Goal: Information Seeking & Learning: Learn about a topic

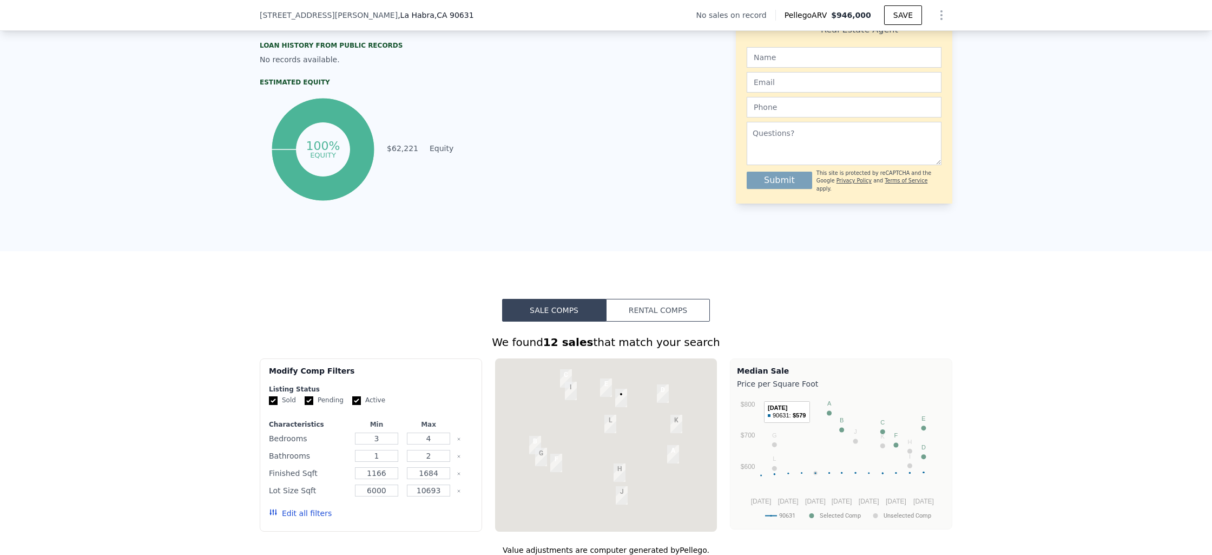
scroll to position [743, 0]
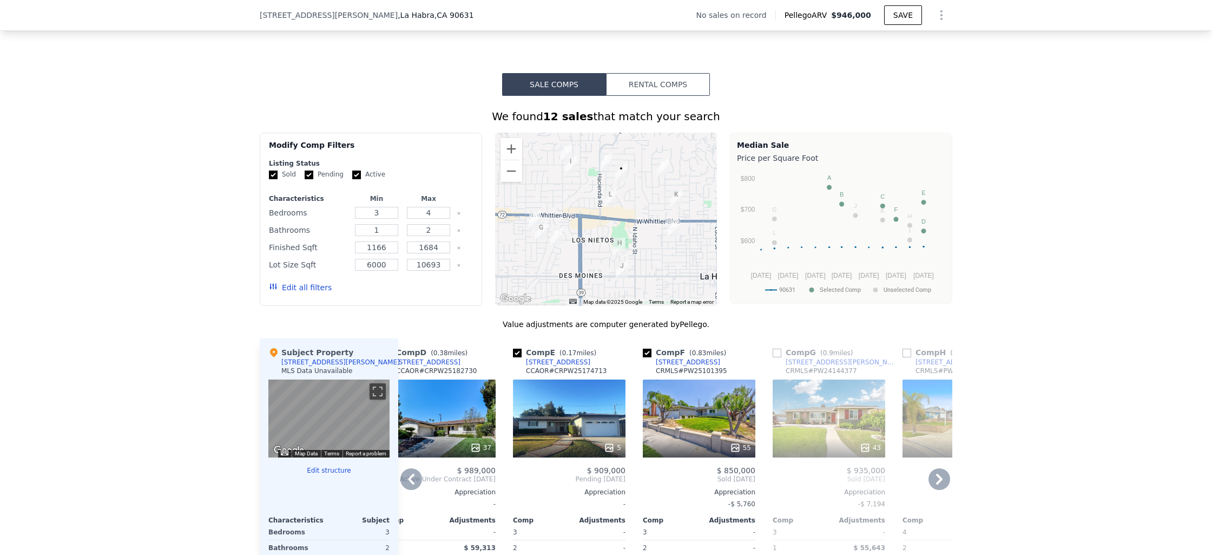
click at [439, 431] on div "37" at bounding box center [439, 418] width 113 height 78
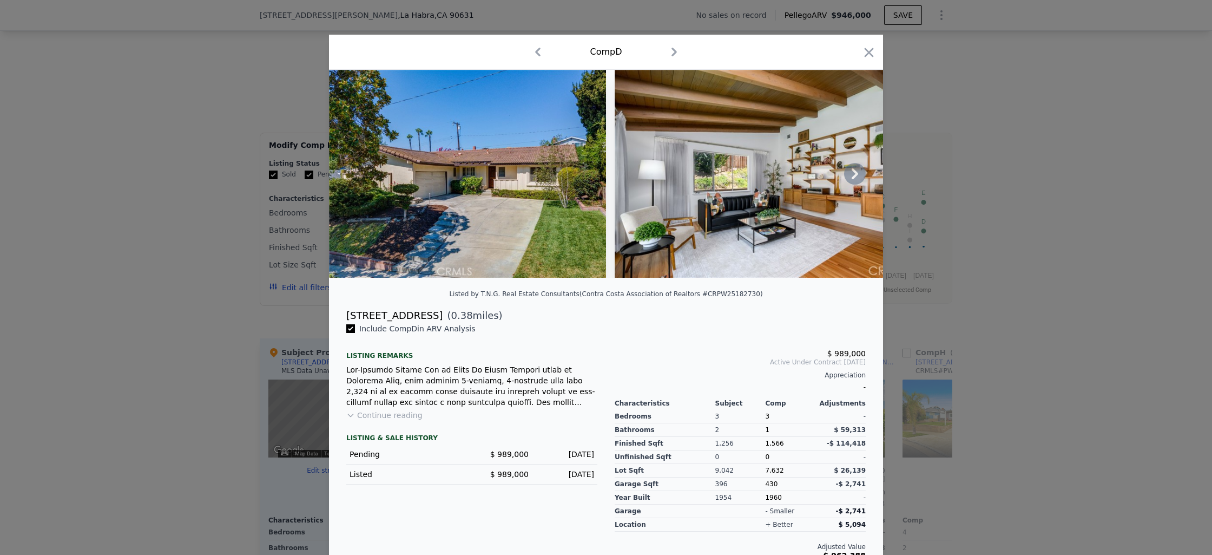
click at [850, 182] on icon at bounding box center [855, 174] width 22 height 22
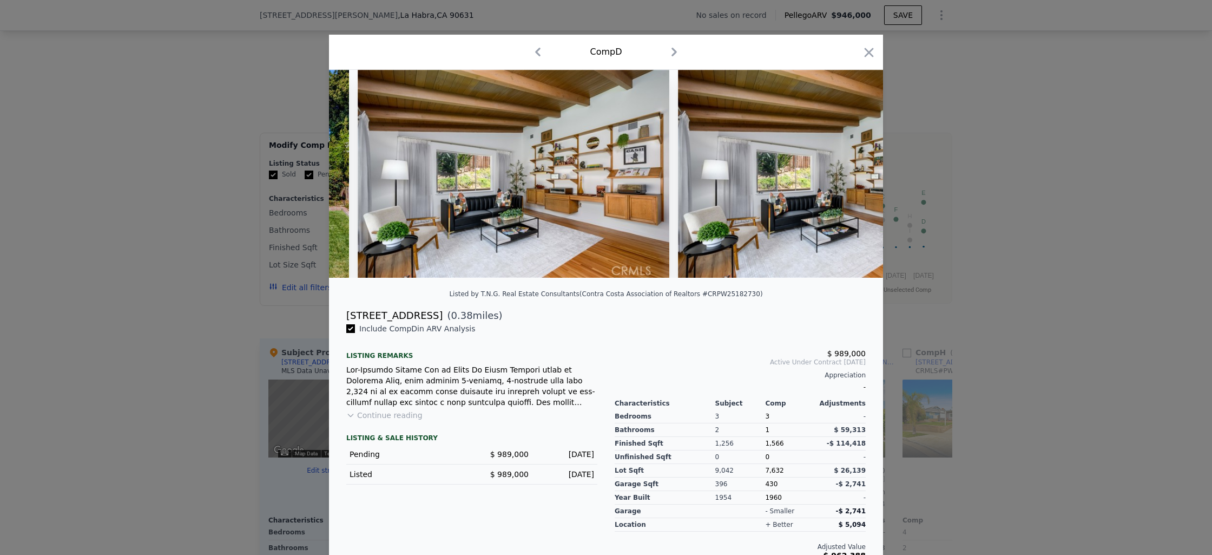
scroll to position [0, 260]
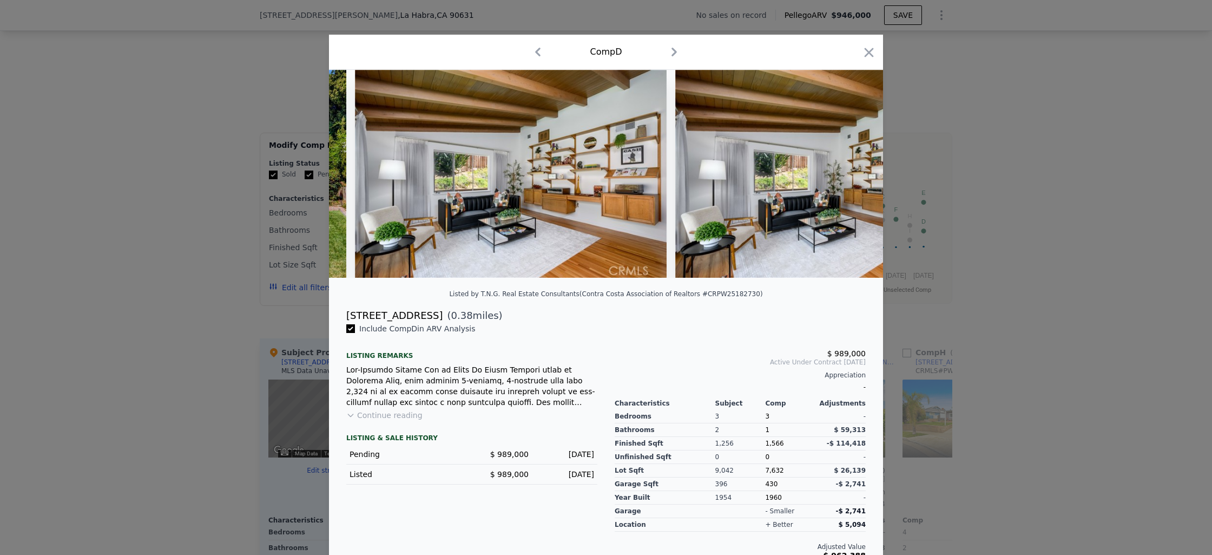
click at [851, 181] on img at bounding box center [831, 174] width 312 height 208
click at [855, 179] on icon at bounding box center [855, 174] width 22 height 22
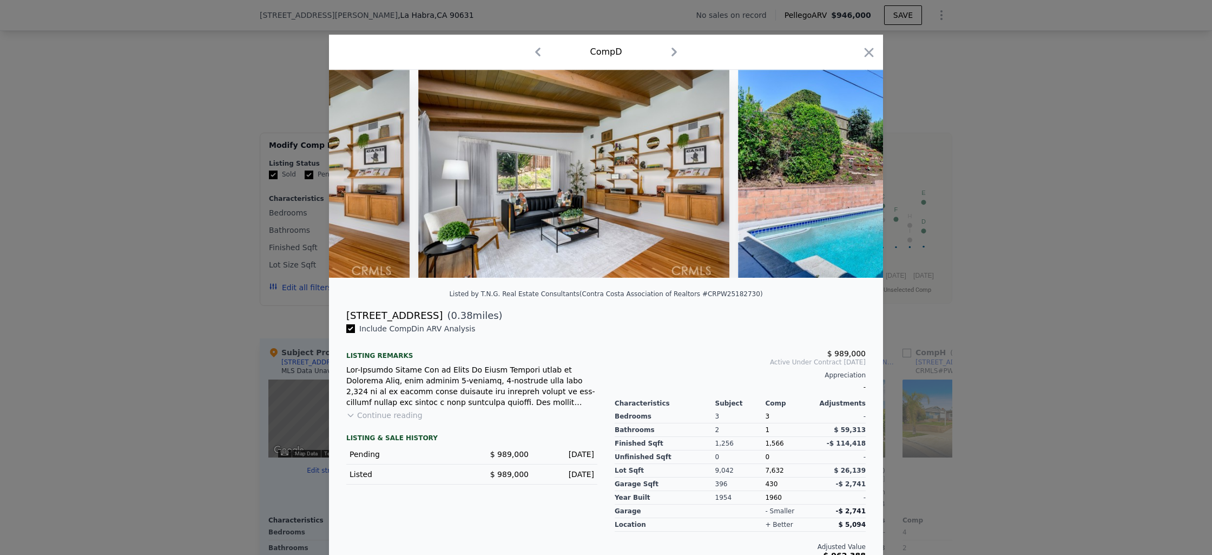
click at [855, 179] on img at bounding box center [894, 174] width 312 height 208
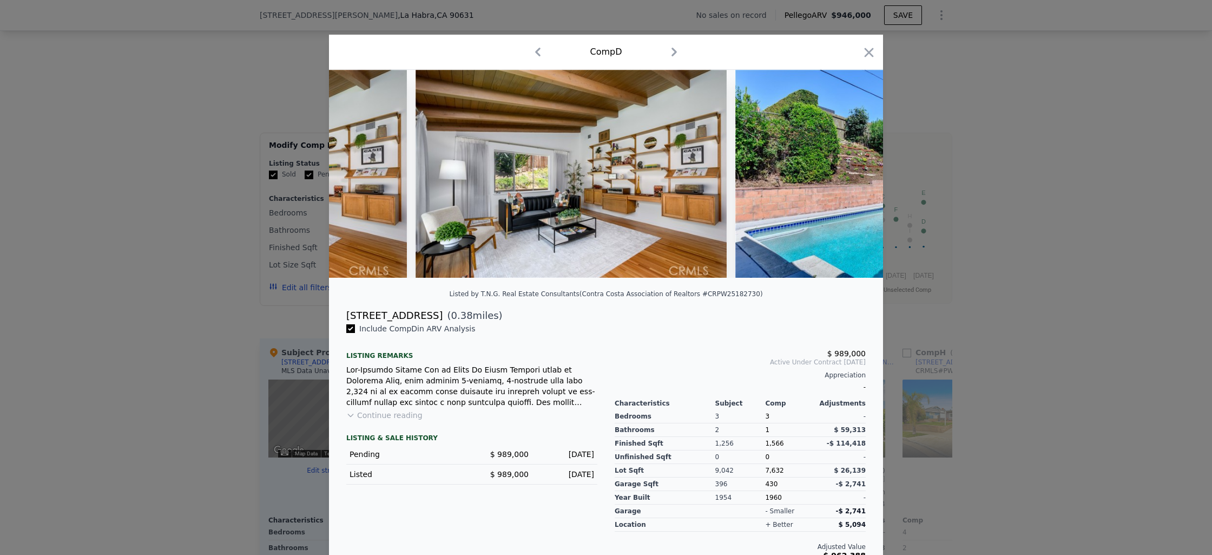
click at [855, 179] on div at bounding box center [606, 174] width 554 height 208
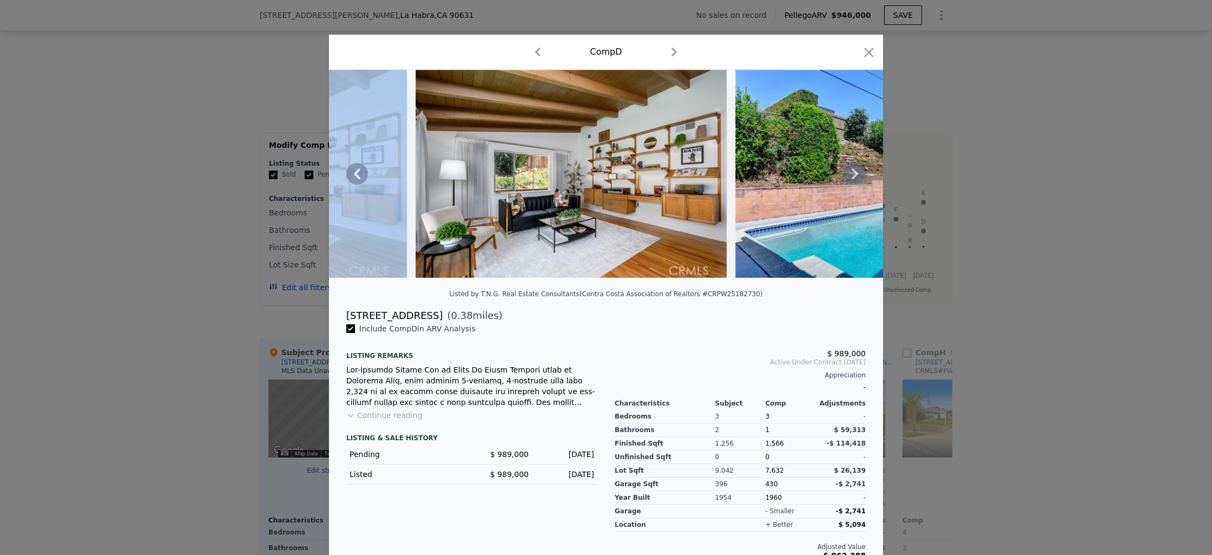
click at [855, 179] on icon at bounding box center [855, 174] width 22 height 22
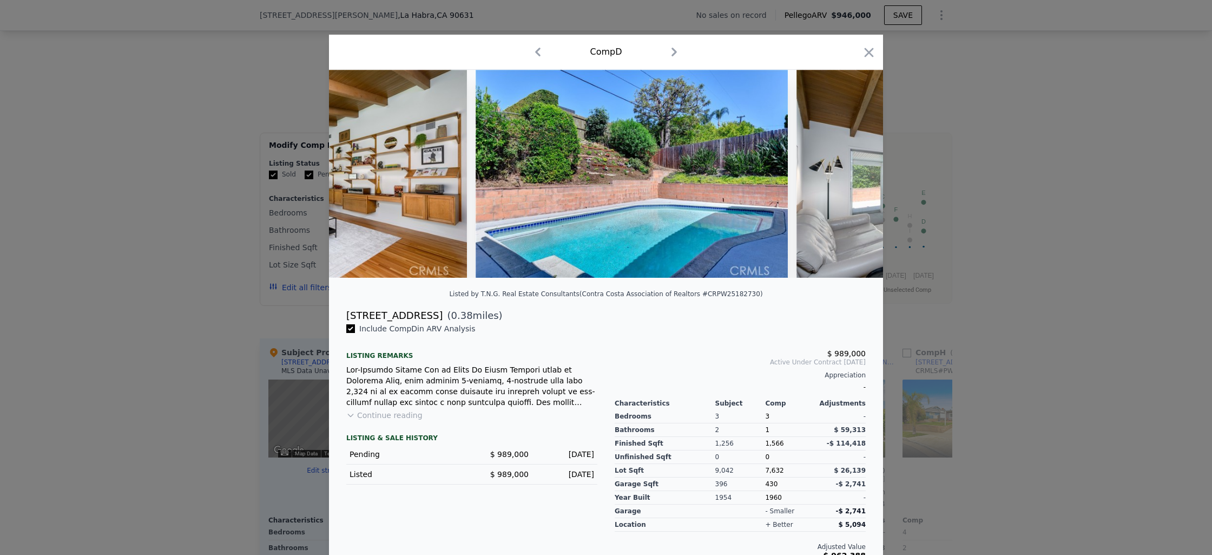
click at [855, 179] on img at bounding box center [953, 174] width 312 height 208
click at [855, 179] on icon at bounding box center [855, 174] width 22 height 22
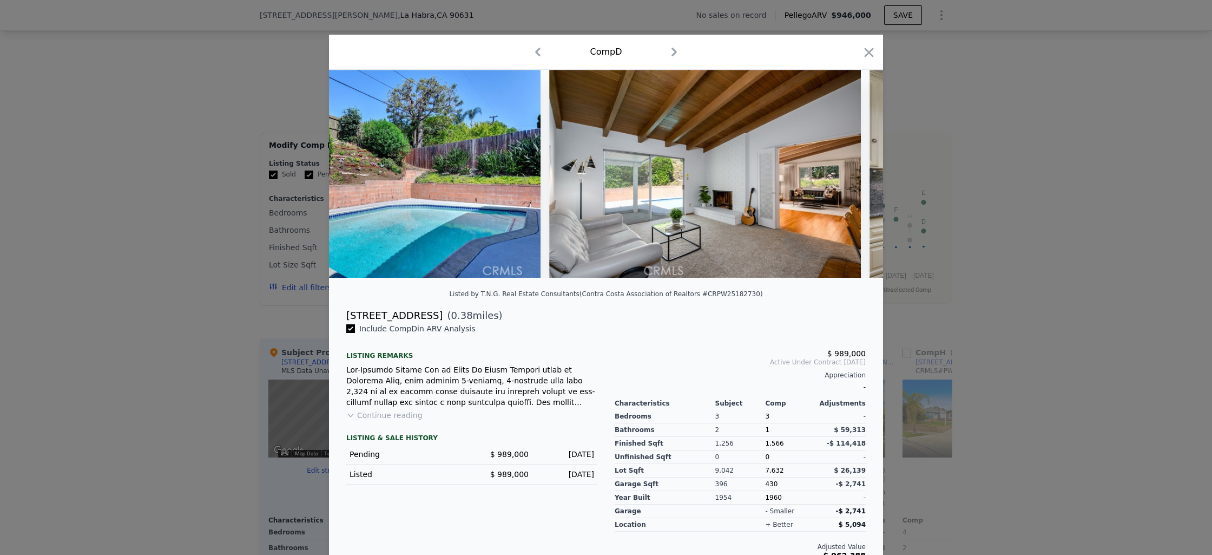
click at [855, 179] on div at bounding box center [606, 174] width 554 height 208
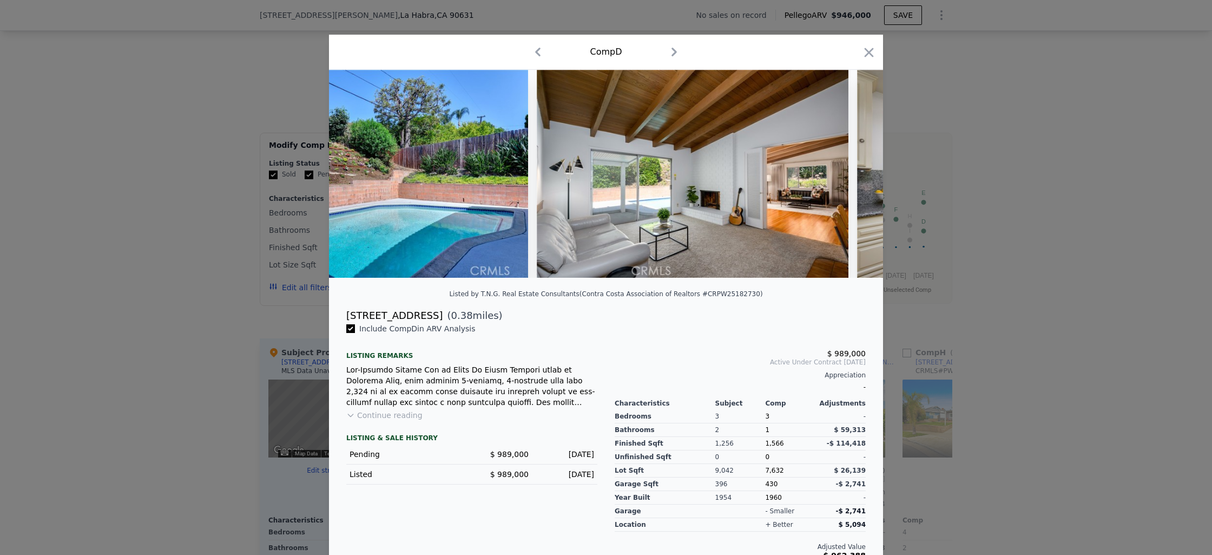
click at [857, 179] on img at bounding box center [1013, 174] width 312 height 208
click at [855, 179] on icon at bounding box center [855, 174] width 22 height 22
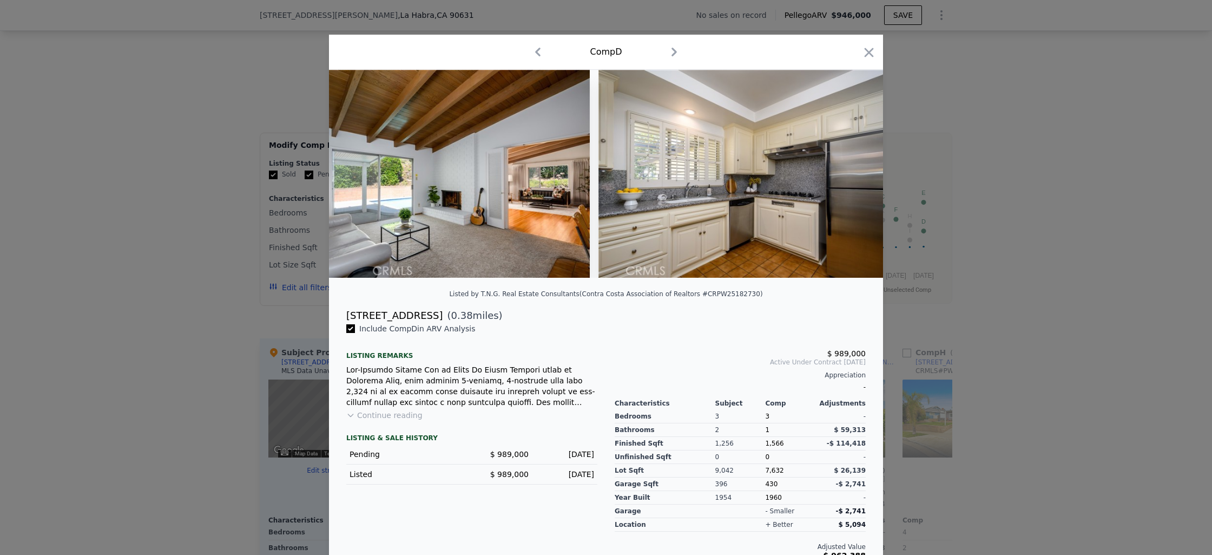
click at [855, 179] on img at bounding box center [755, 174] width 312 height 208
click at [855, 179] on icon at bounding box center [855, 174] width 22 height 22
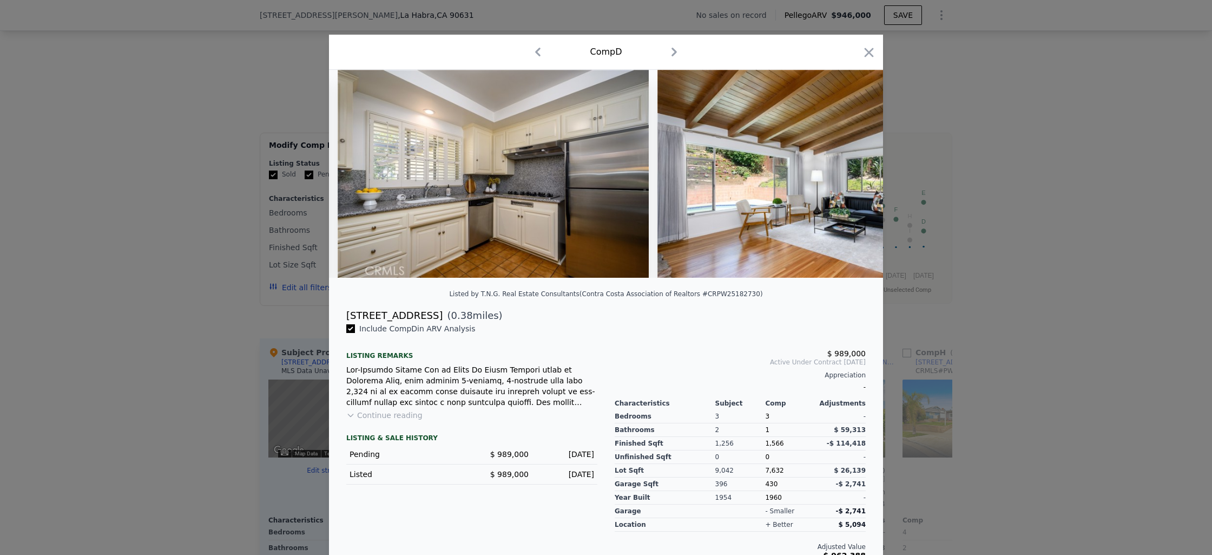
click at [855, 179] on img at bounding box center [814, 174] width 312 height 208
click at [855, 179] on icon at bounding box center [855, 174] width 22 height 22
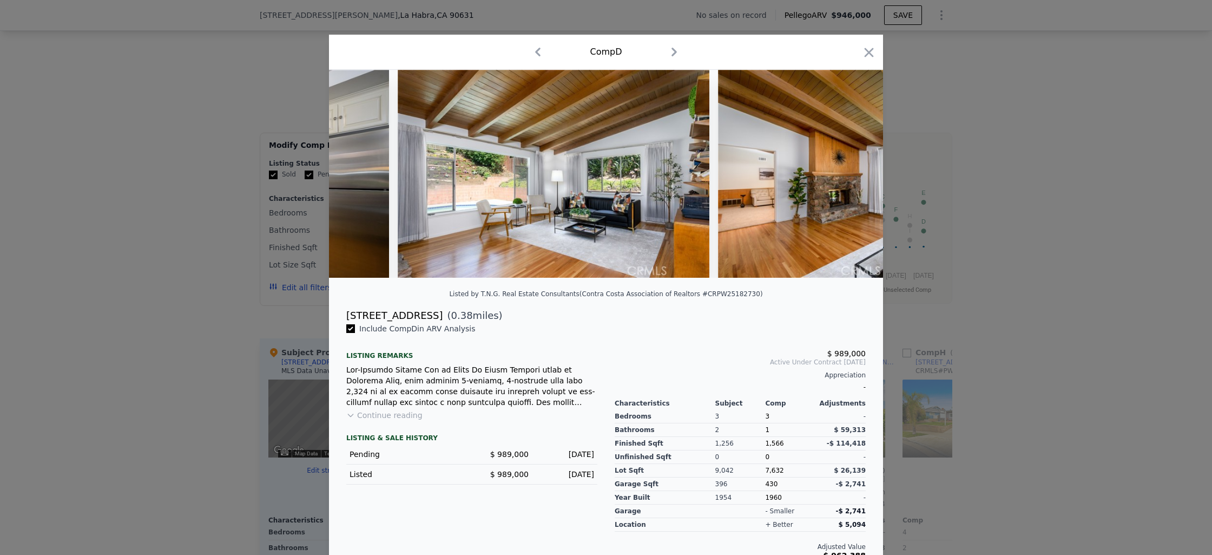
click at [855, 179] on img at bounding box center [874, 174] width 312 height 208
click at [855, 179] on icon at bounding box center [855, 174] width 22 height 22
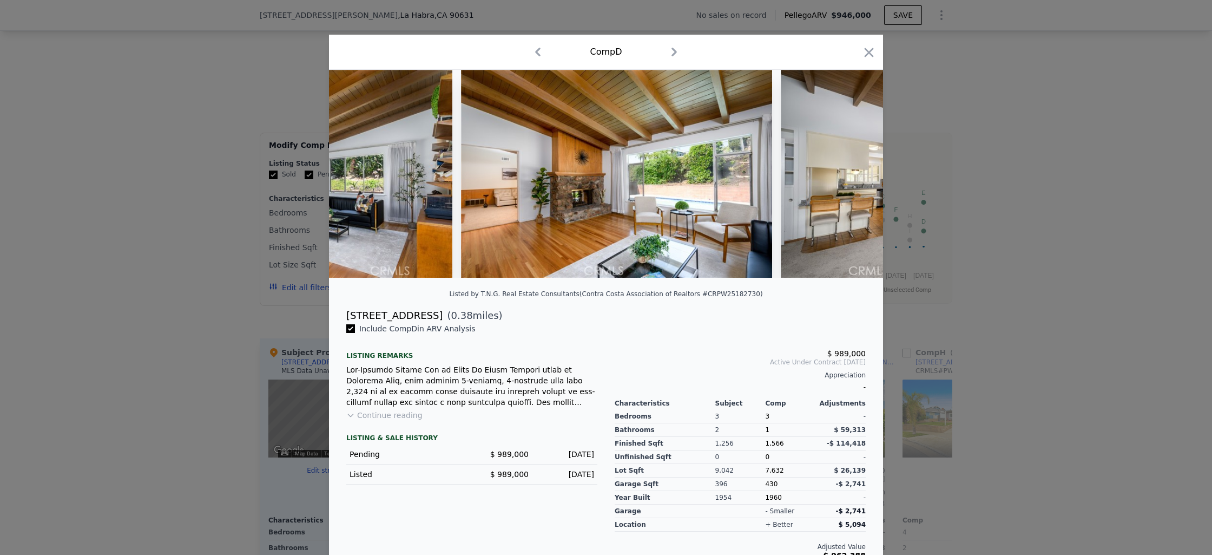
scroll to position [0, 2078]
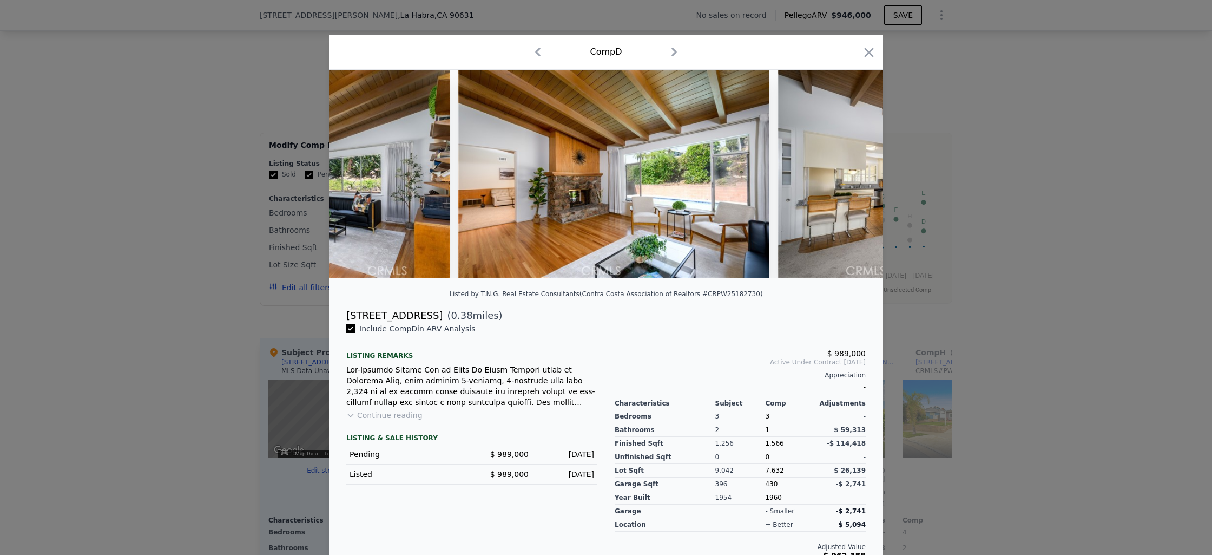
click at [855, 179] on img at bounding box center [934, 174] width 312 height 208
click at [855, 179] on icon at bounding box center [855, 174] width 22 height 22
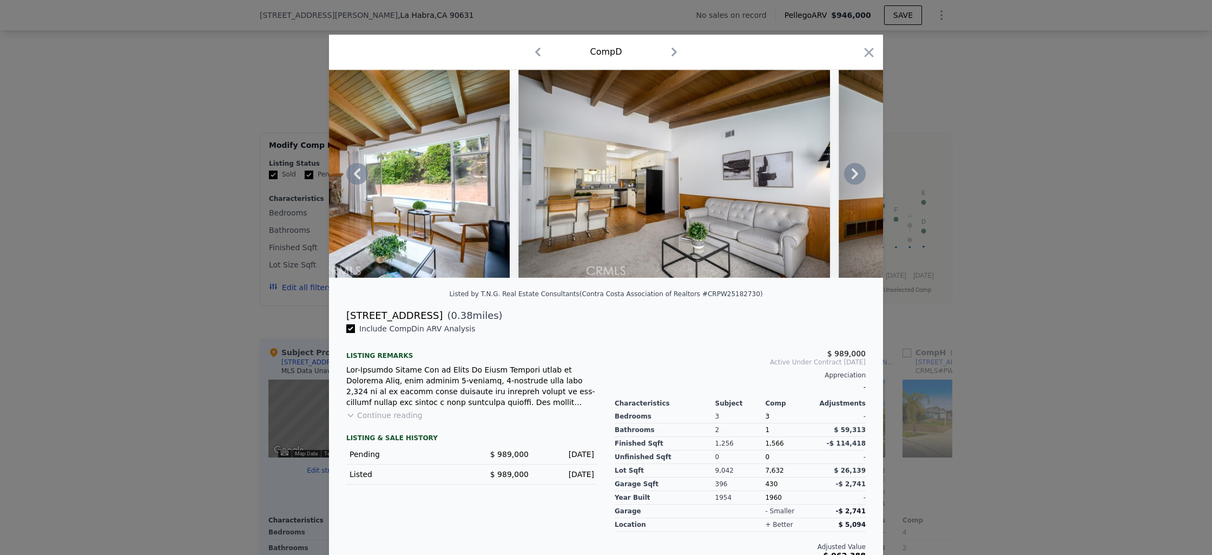
click at [855, 179] on icon at bounding box center [855, 174] width 22 height 22
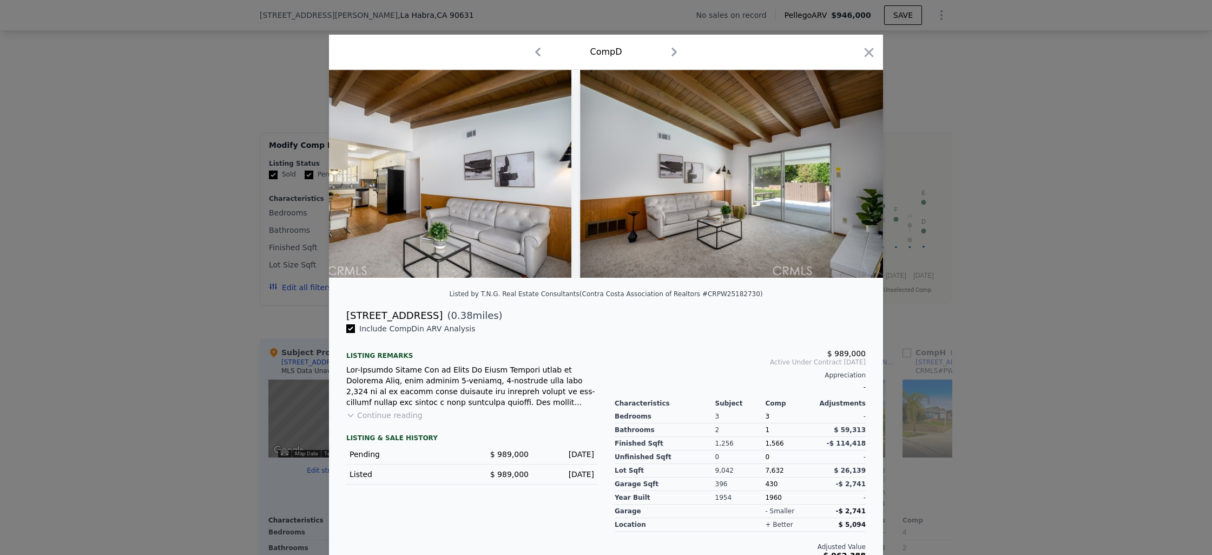
scroll to position [0, 2598]
click at [962, 185] on div at bounding box center [606, 277] width 1212 height 555
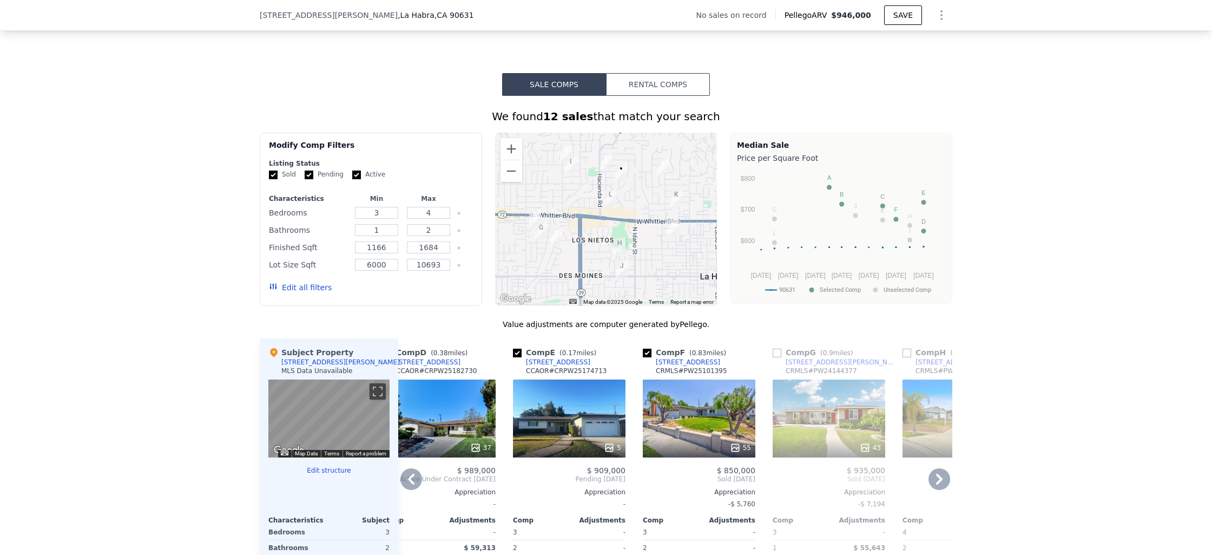
click at [933, 490] on icon at bounding box center [940, 479] width 22 height 22
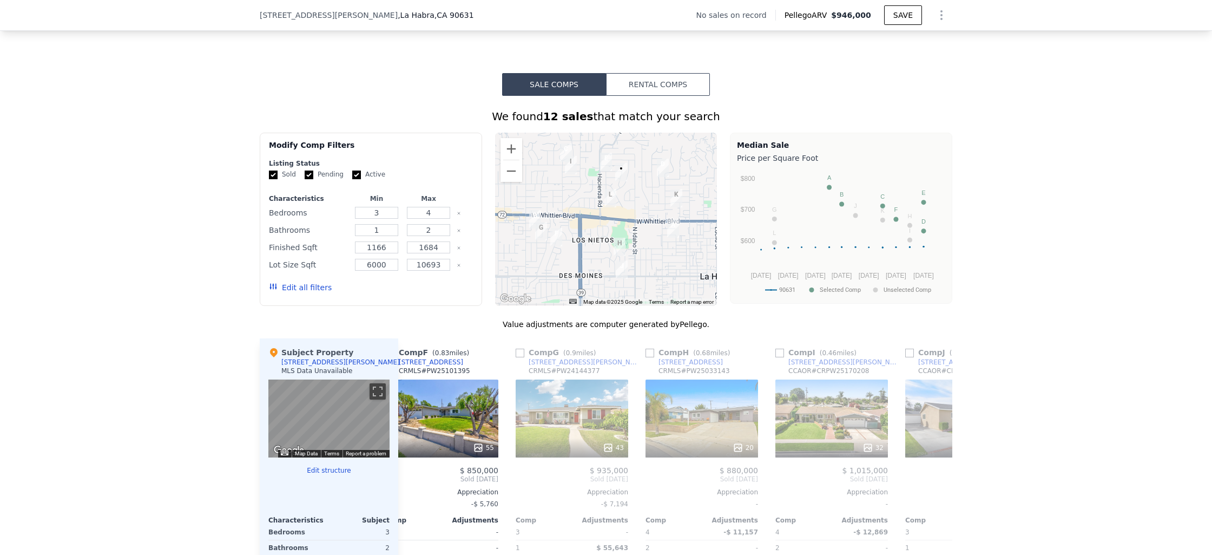
scroll to position [0, 678]
click at [933, 490] on icon at bounding box center [940, 479] width 22 height 22
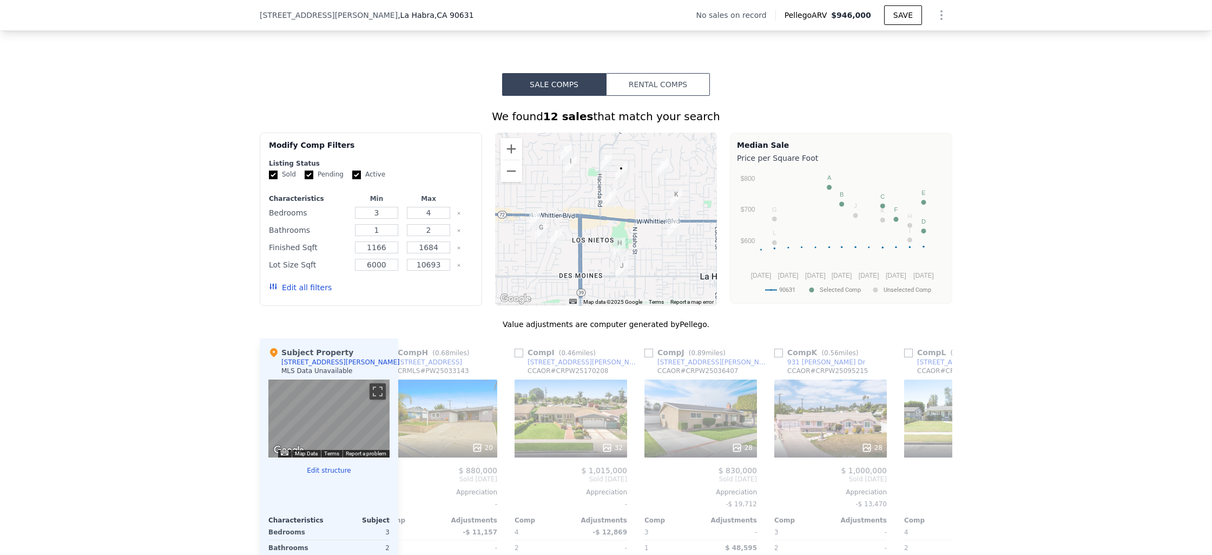
scroll to position [0, 937]
click at [933, 490] on icon at bounding box center [940, 479] width 22 height 22
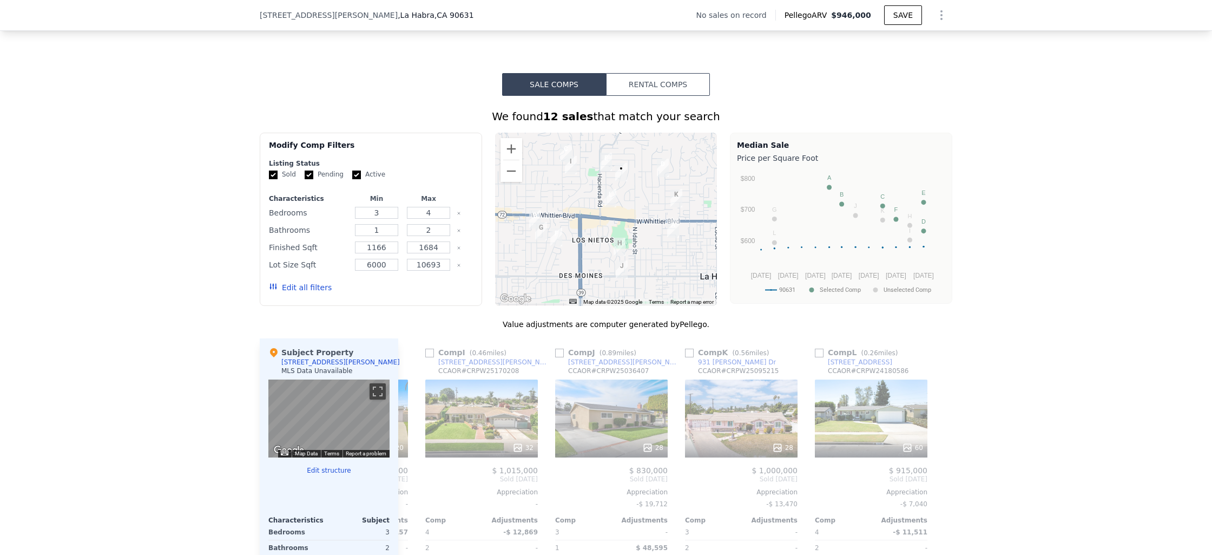
scroll to position [0, 1030]
